Goal: Book appointment/travel/reservation

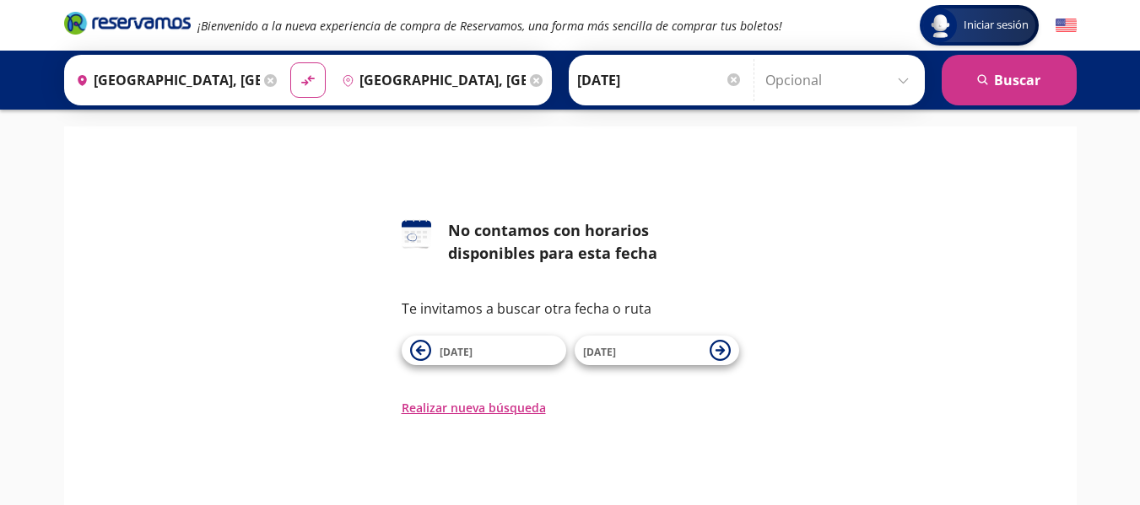
click at [677, 79] on input "[DATE]" at bounding box center [659, 80] width 165 height 42
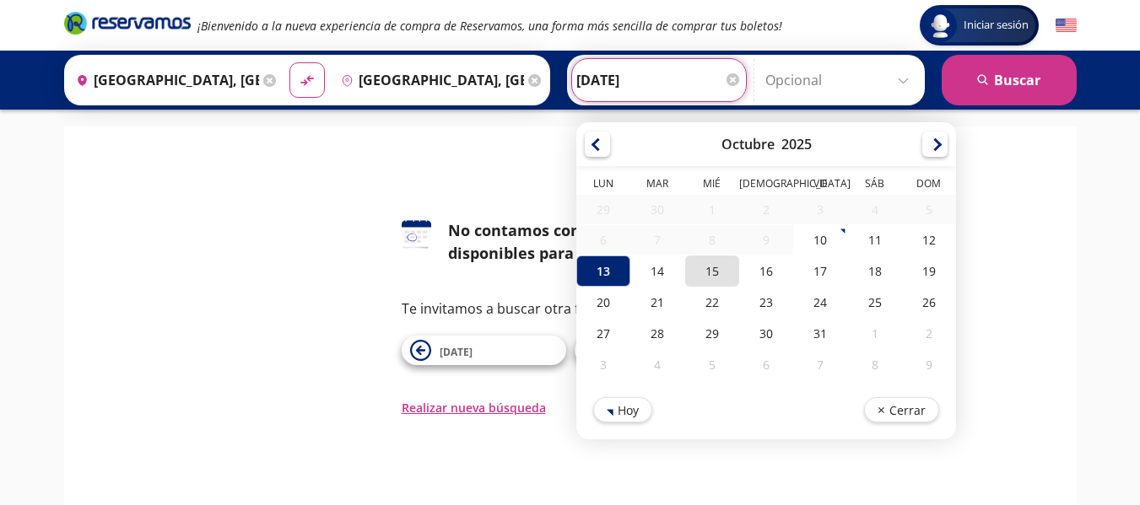
click at [709, 278] on div "15" at bounding box center [711, 271] width 54 height 31
type input "[DATE]"
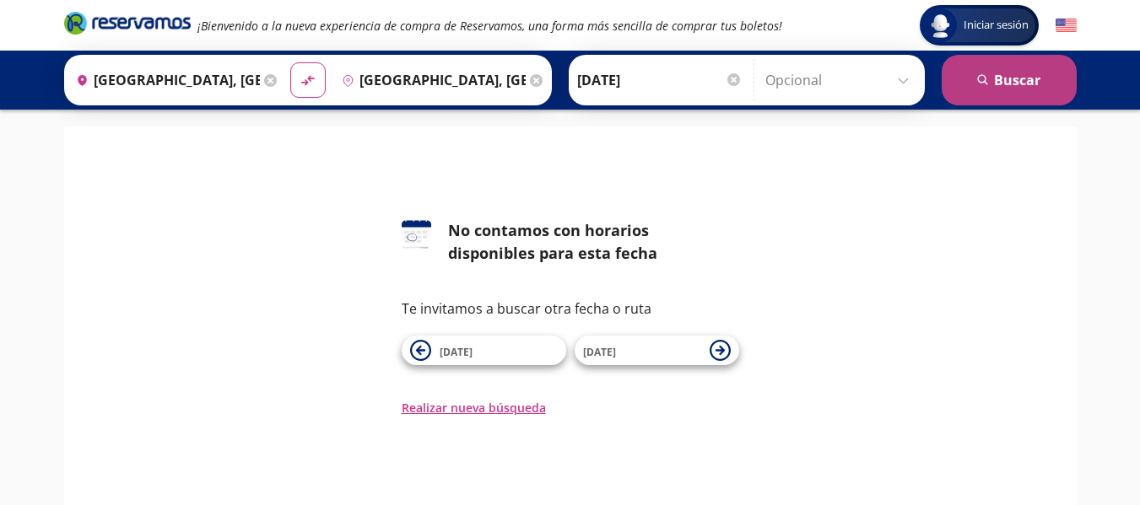
click at [984, 78] on icon "search" at bounding box center [983, 80] width 13 height 13
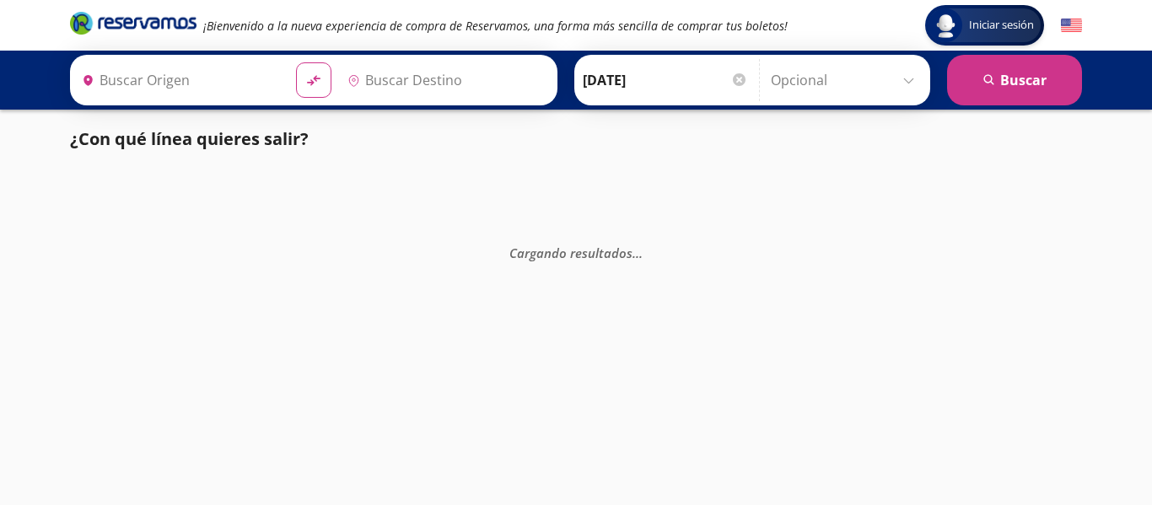
type input "[GEOGRAPHIC_DATA], [GEOGRAPHIC_DATA]"
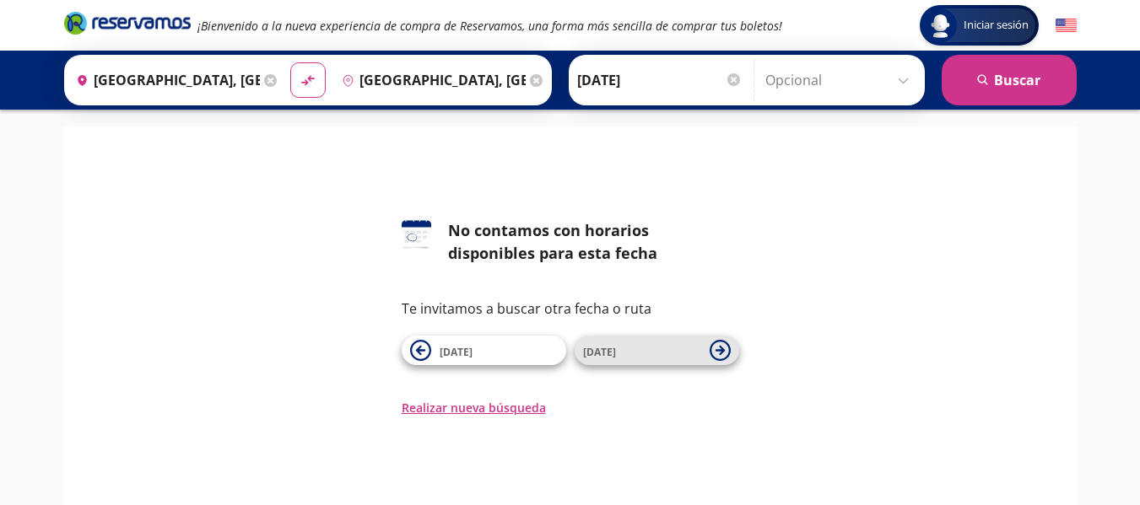
click at [719, 344] on icon at bounding box center [719, 350] width 21 height 21
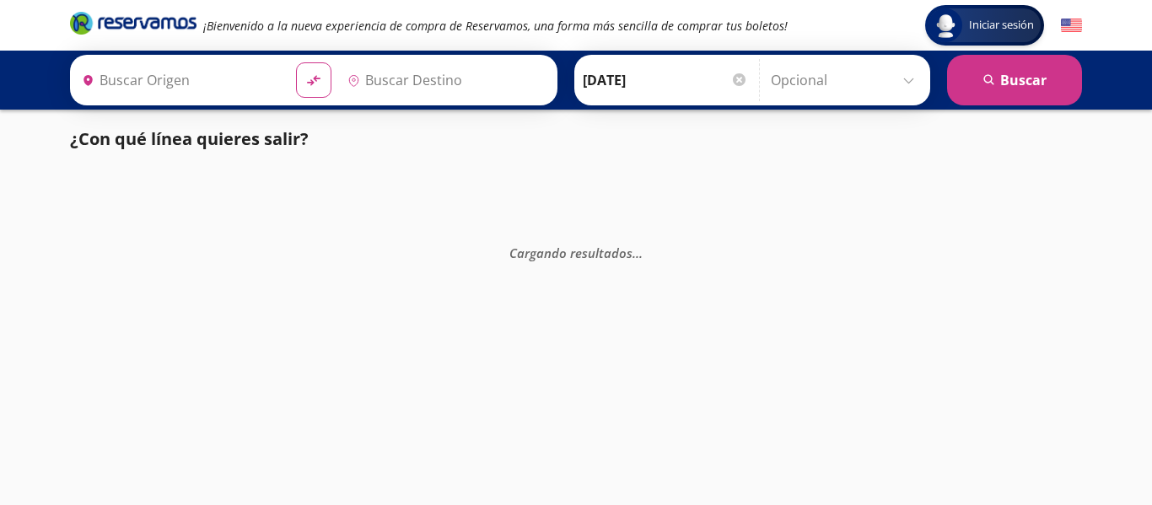
type input "[GEOGRAPHIC_DATA], [GEOGRAPHIC_DATA]"
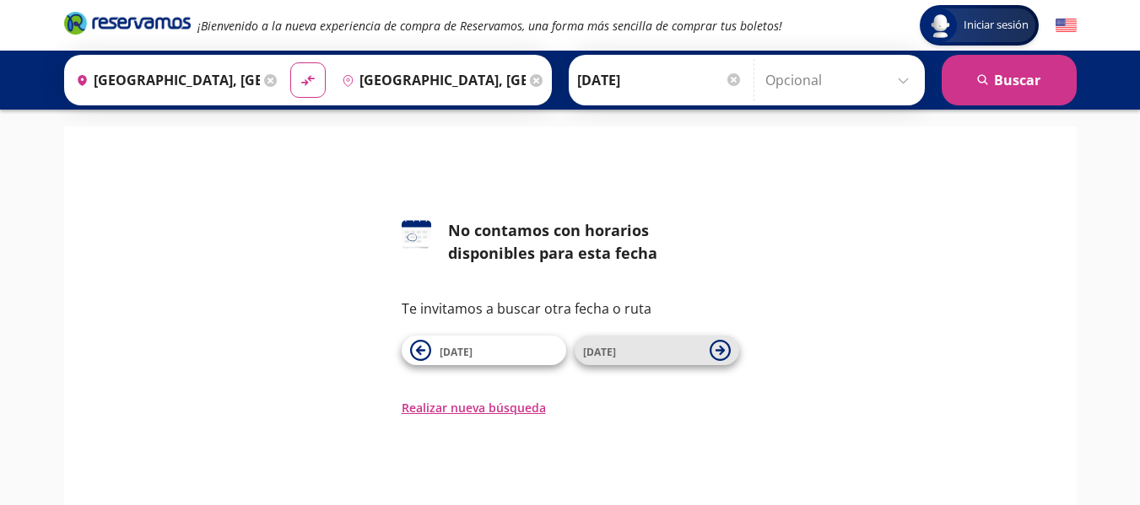
click at [718, 345] on icon at bounding box center [719, 350] width 21 height 21
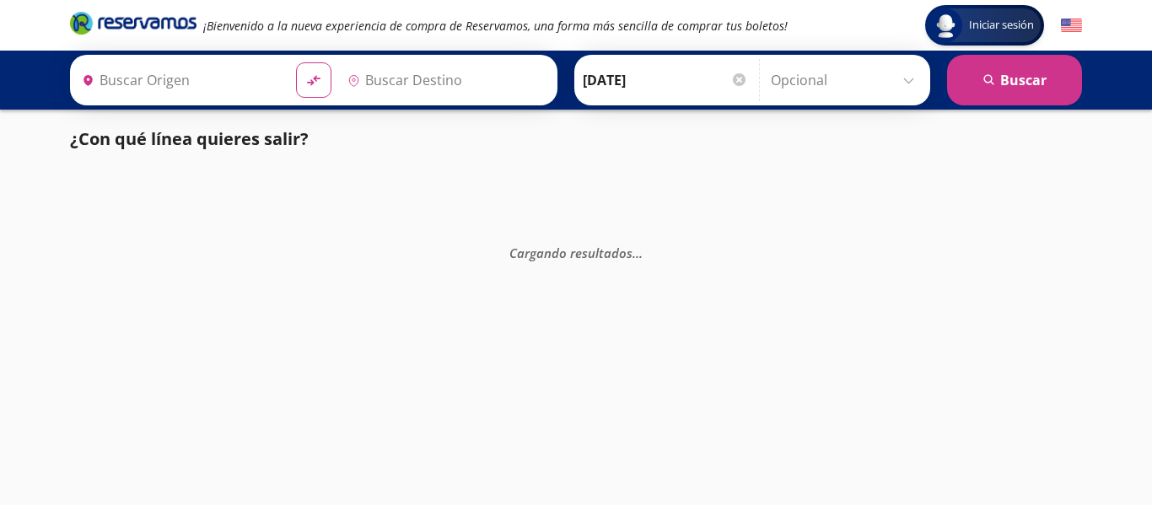
type input "[GEOGRAPHIC_DATA], [GEOGRAPHIC_DATA]"
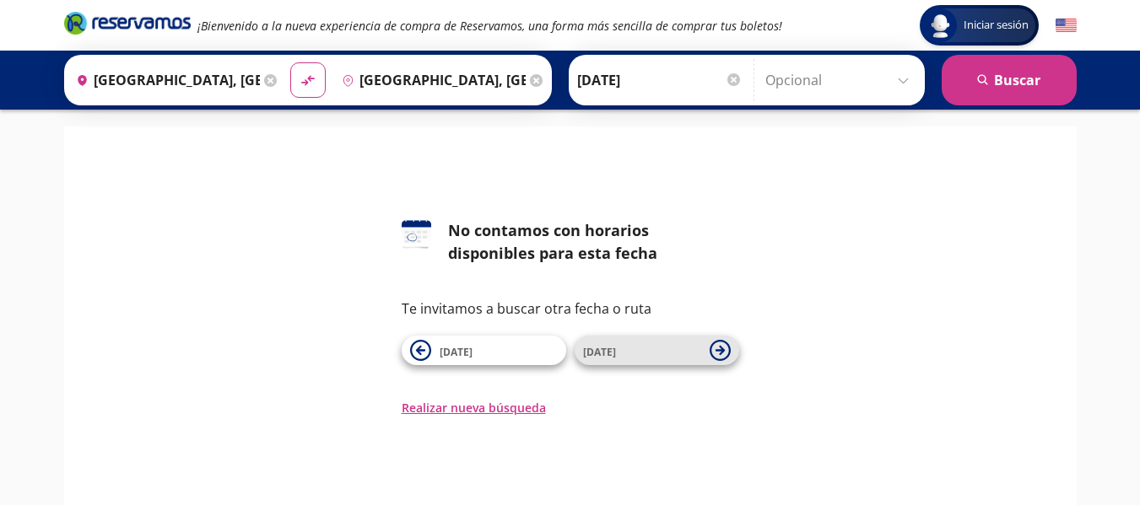
click at [716, 351] on icon at bounding box center [719, 350] width 21 height 21
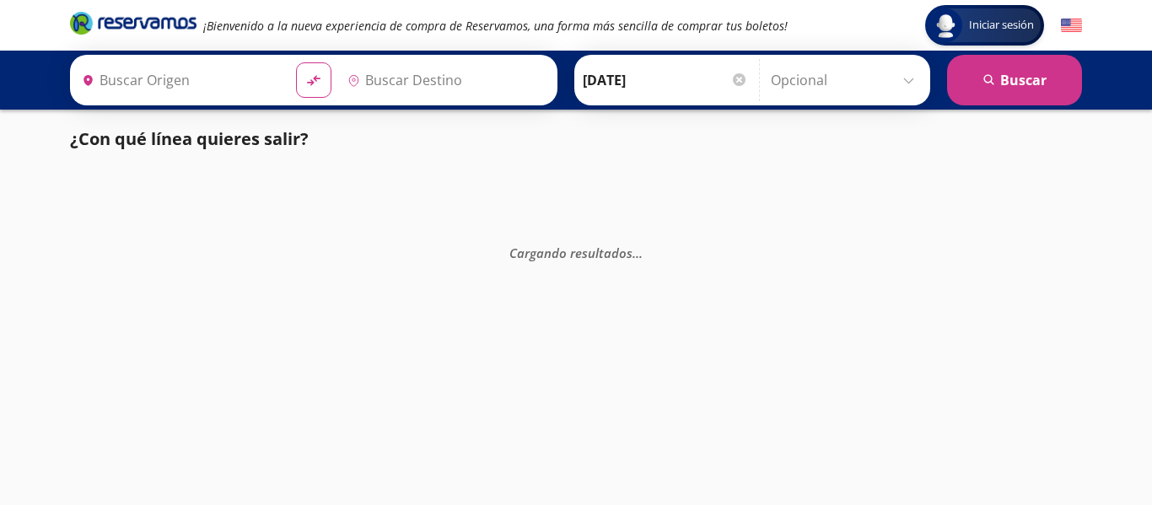
type input "[GEOGRAPHIC_DATA], [GEOGRAPHIC_DATA]"
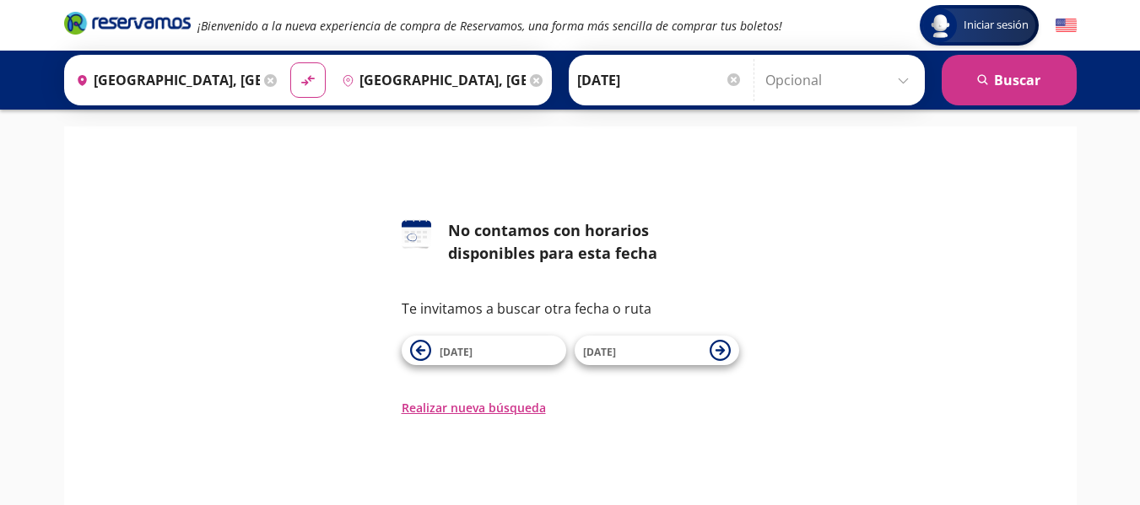
click at [716, 351] on icon at bounding box center [718, 350] width 9 height 9
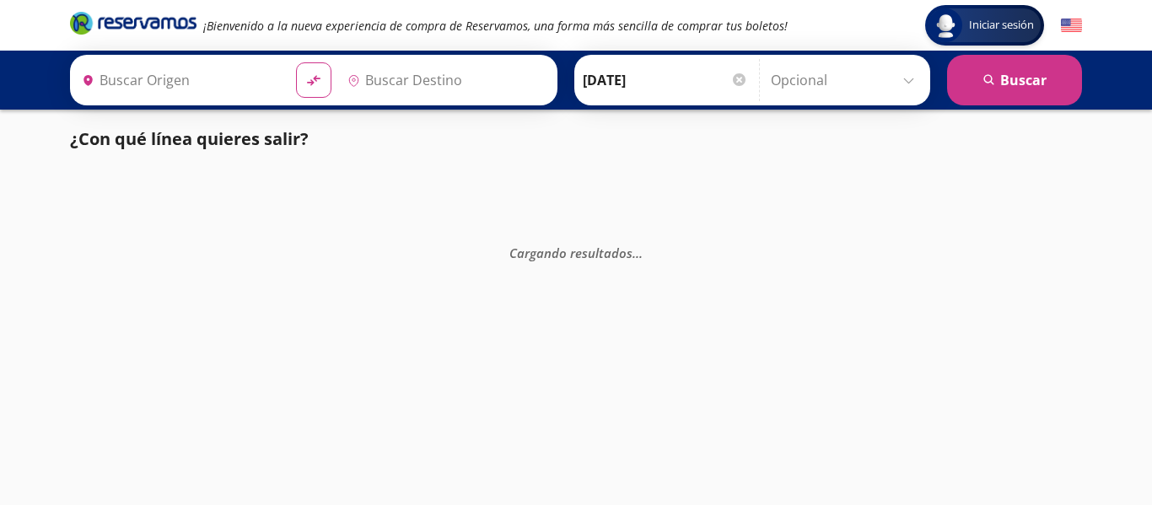
type input "[GEOGRAPHIC_DATA], [GEOGRAPHIC_DATA]"
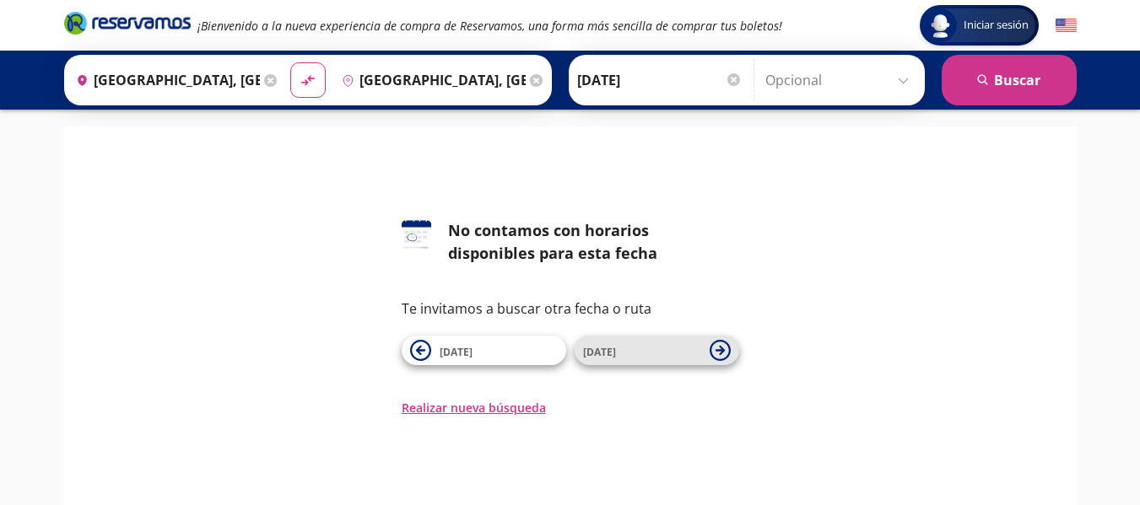
click at [716, 349] on icon at bounding box center [719, 350] width 21 height 21
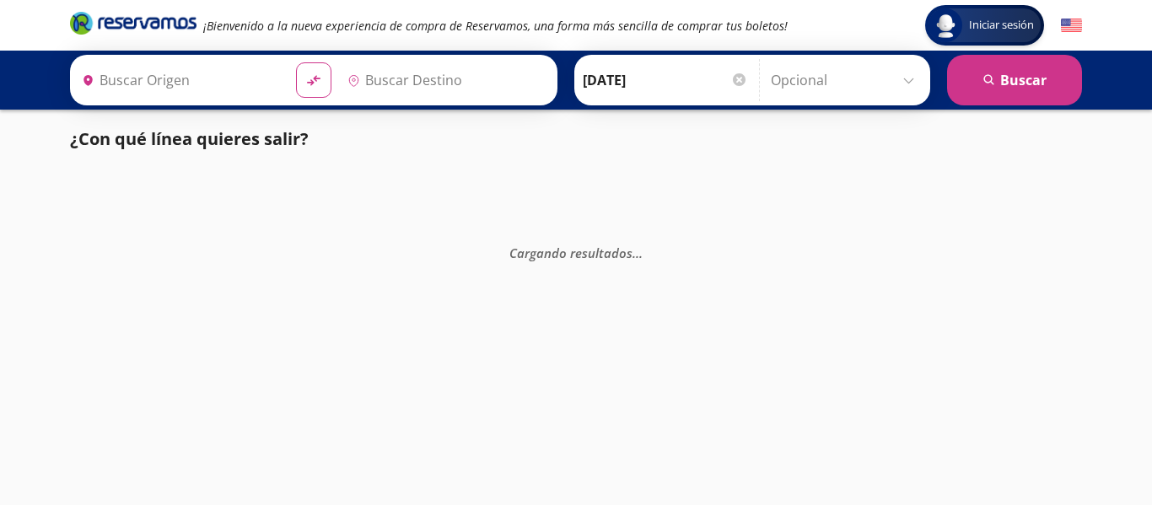
type input "[GEOGRAPHIC_DATA], [GEOGRAPHIC_DATA]"
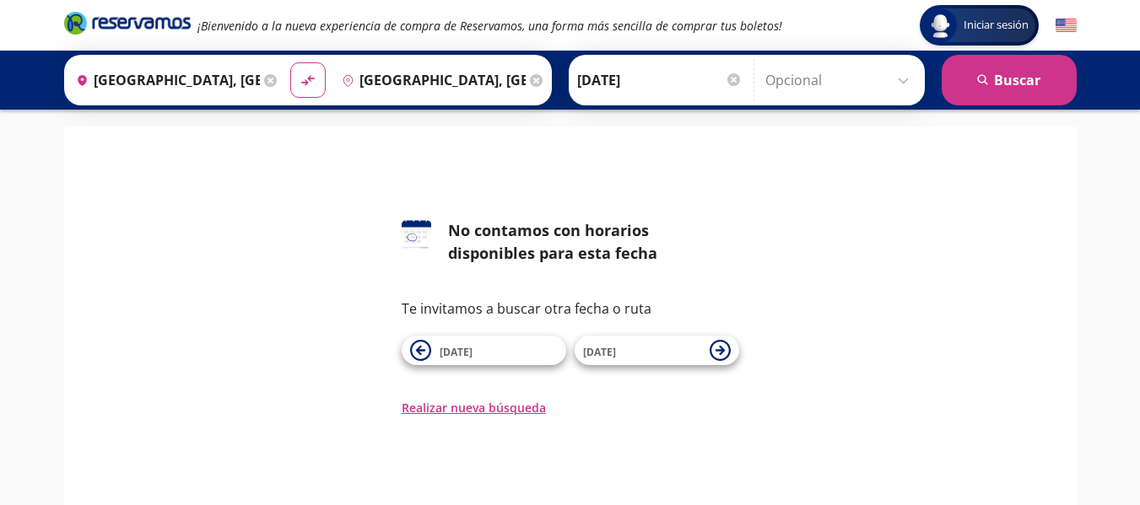
click at [287, 215] on div "126 No contamos con horarios disponibles para esta fecha Te invitamos a buscar …" at bounding box center [570, 279] width 987 height 273
